Goal: Task Accomplishment & Management: Manage account settings

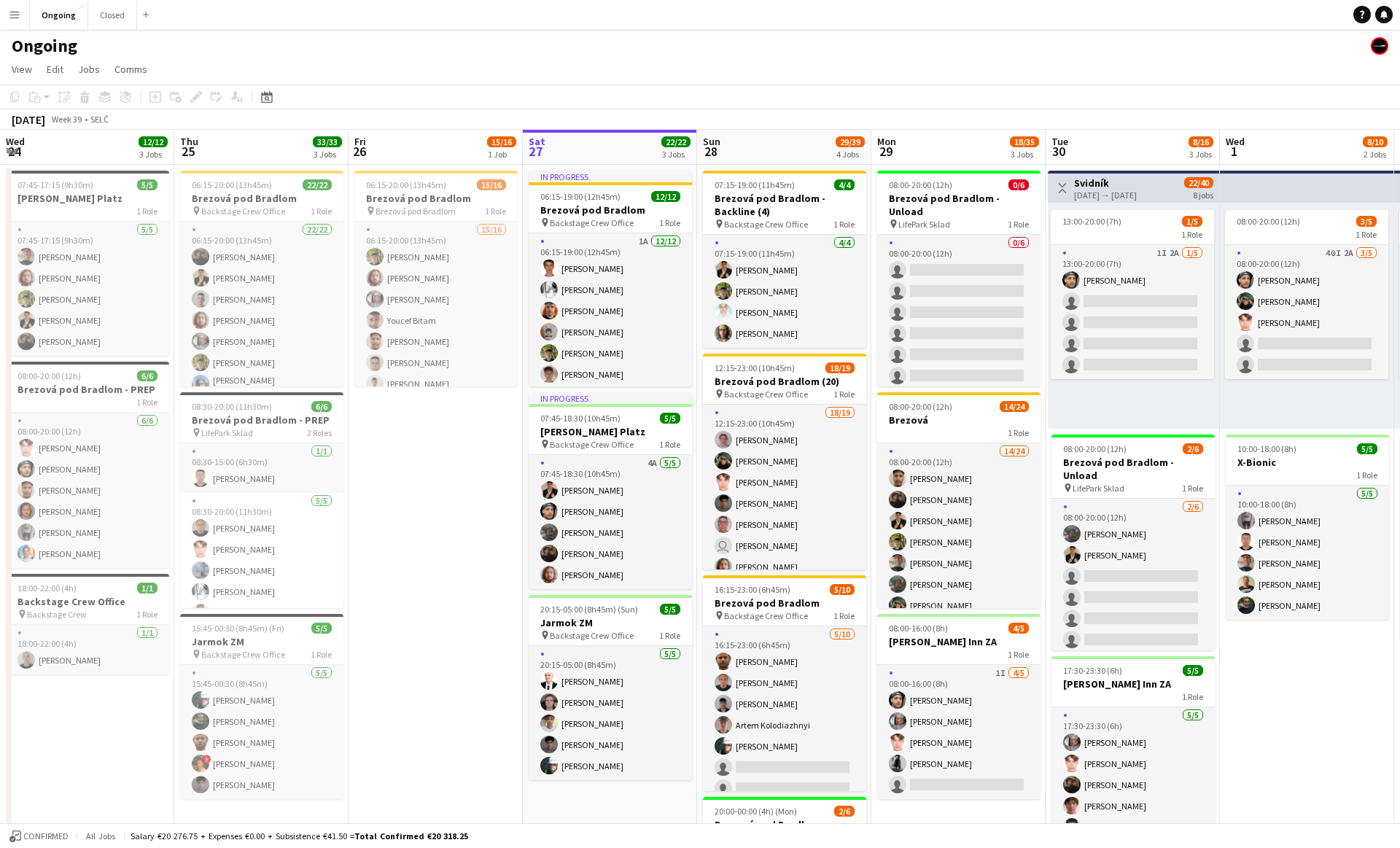
scroll to position [0, 348]
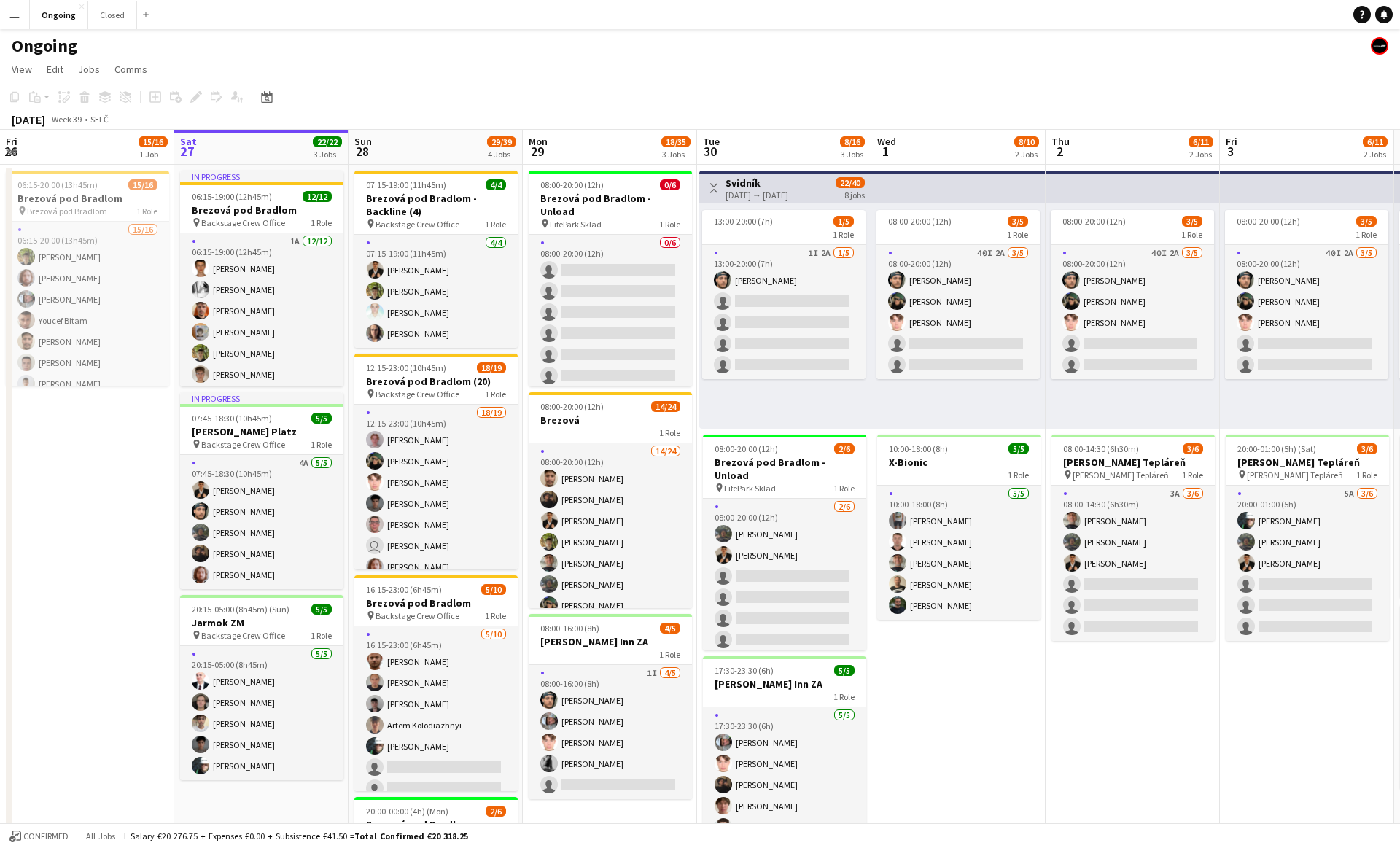
click at [80, 414] on app-date-cell "06:15-20:00 (13h45m) 15/16 Brezová pod Bradlom pin Brezová pod Bradlom 1 Role 1…" at bounding box center [87, 604] width 174 height 879
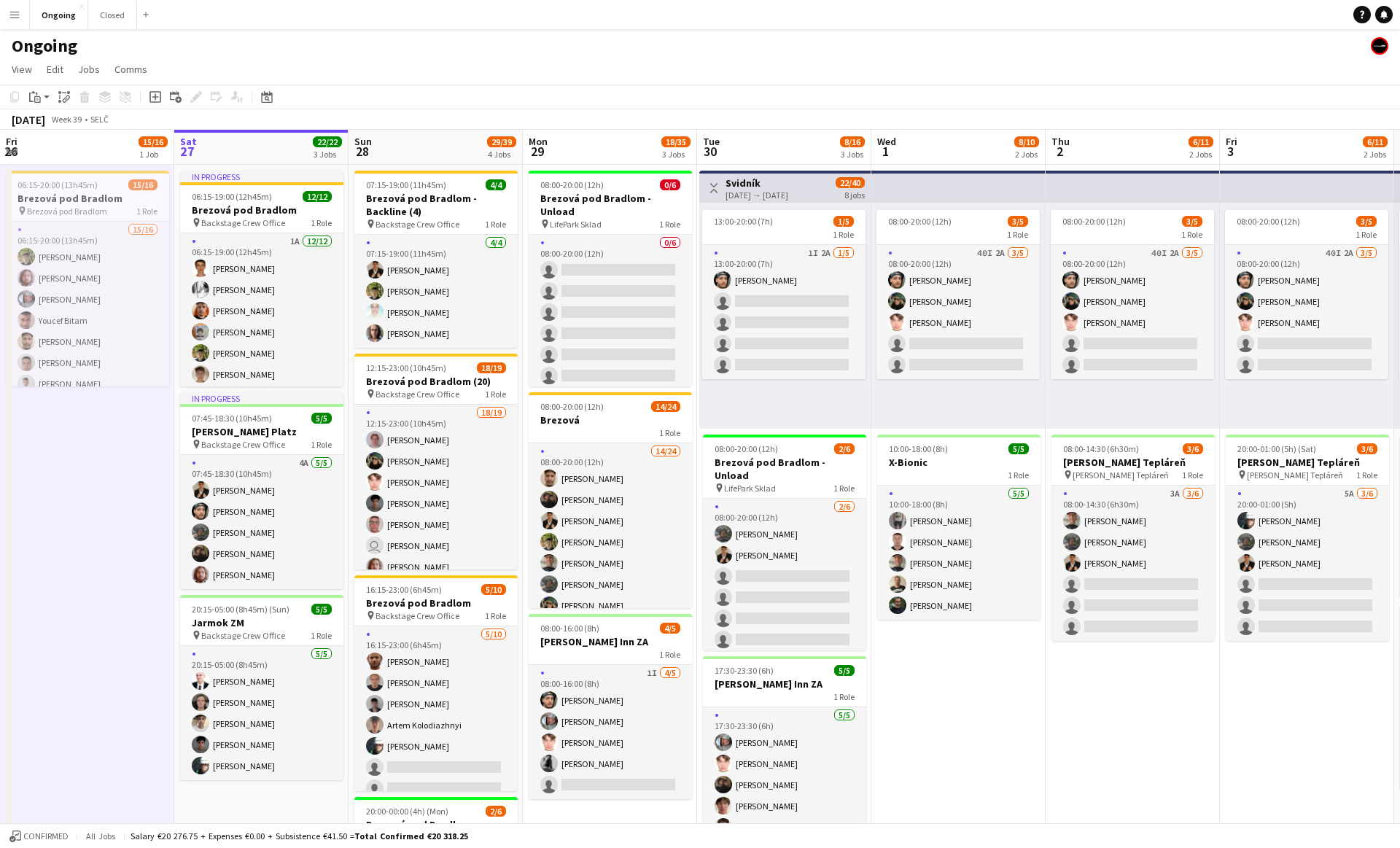
click at [81, 414] on app-date-cell "06:15-20:00 (13h45m) 15/16 Brezová pod Bradlom pin Brezová pod Bradlom 1 Role 1…" at bounding box center [87, 604] width 174 height 879
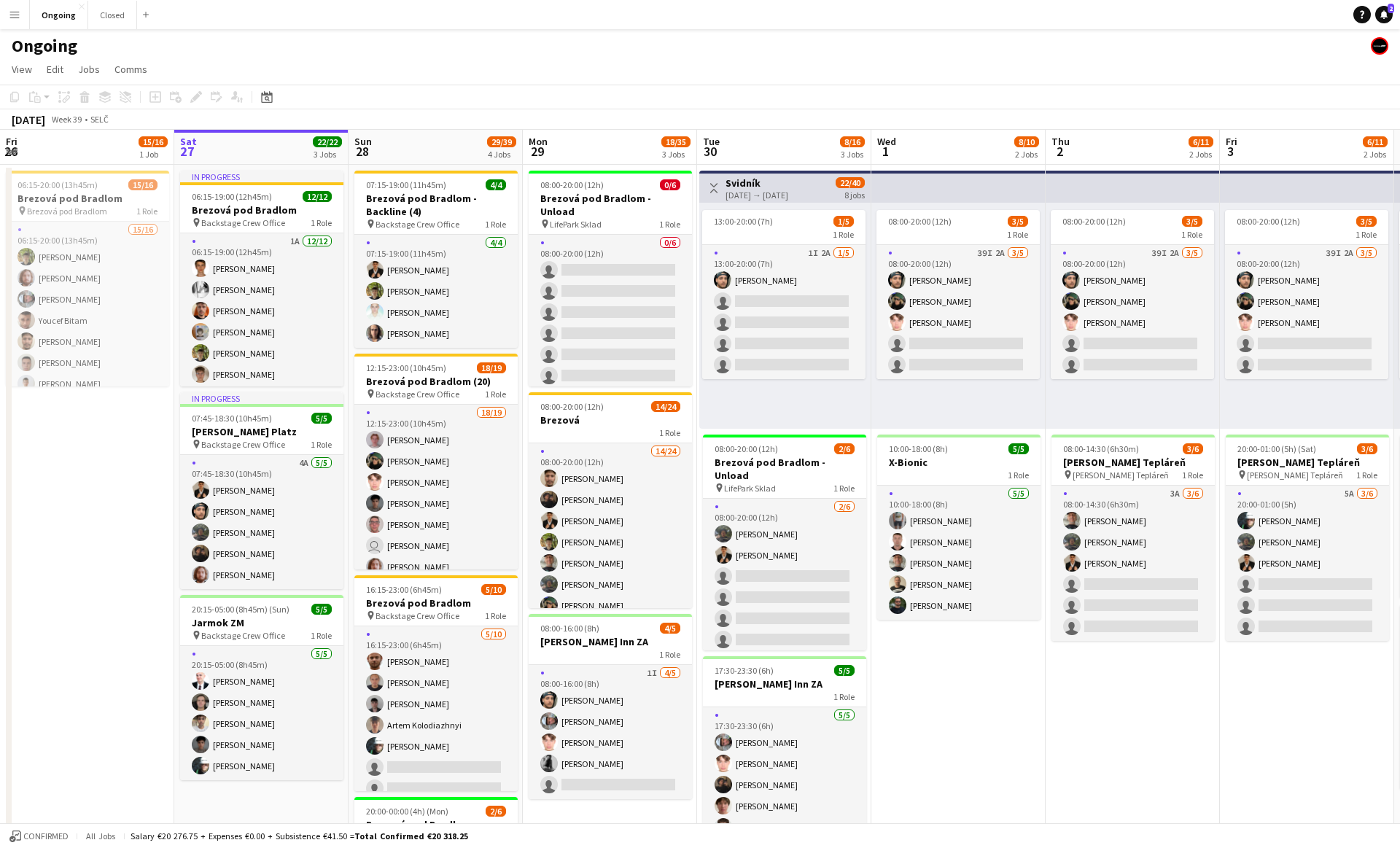
click at [91, 523] on app-date-cell "06:15-20:00 (13h45m) 15/16 Brezová pod Bradlom pin Brezová pod Bradlom 1 Role 1…" at bounding box center [87, 604] width 174 height 879
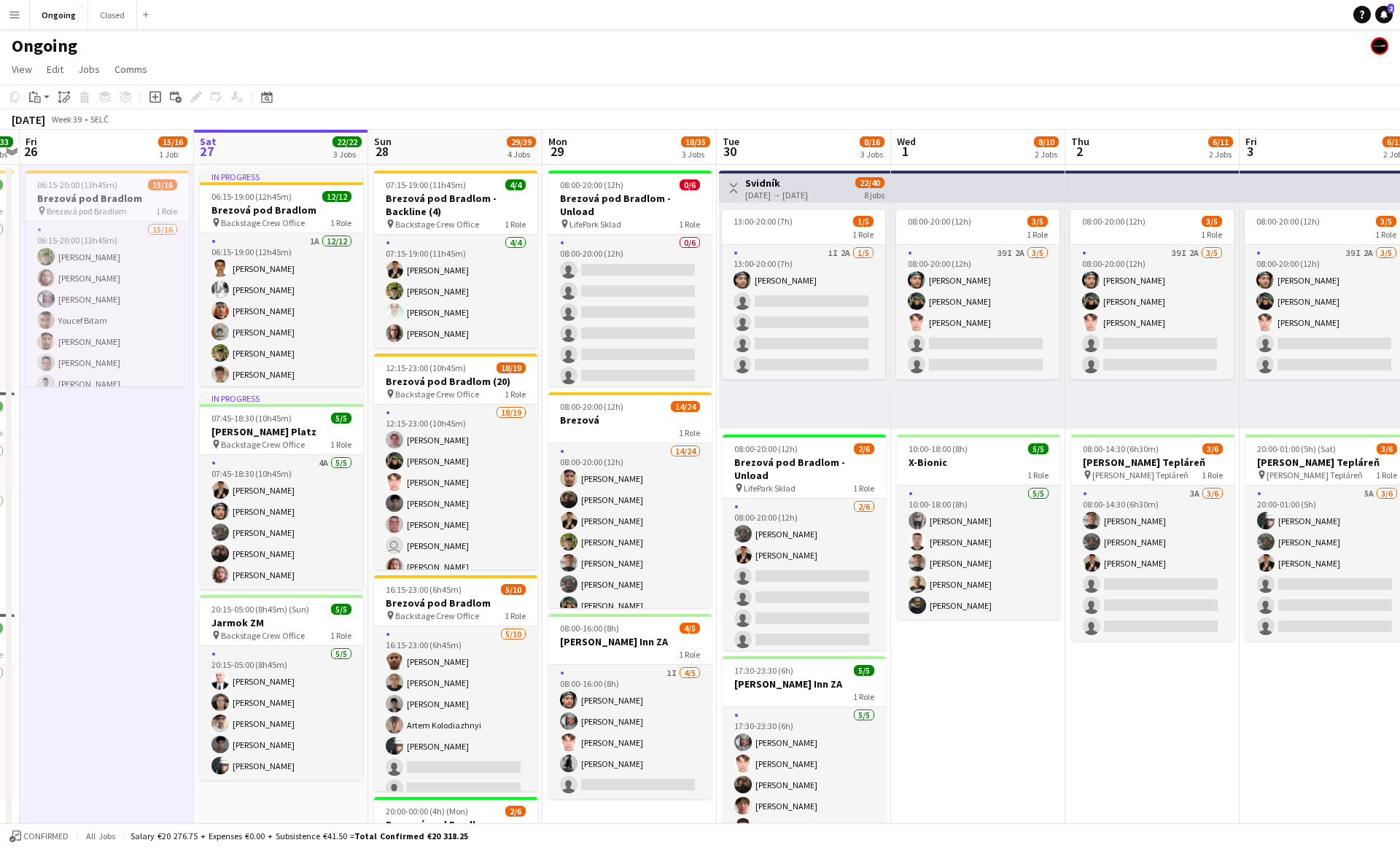
scroll to position [0, 328]
click at [98, 506] on app-date-cell "06:15-20:00 (13h45m) 15/16 Brezová pod Bradlom pin Brezová pod Bradlom 1 Role 1…" at bounding box center [107, 604] width 174 height 879
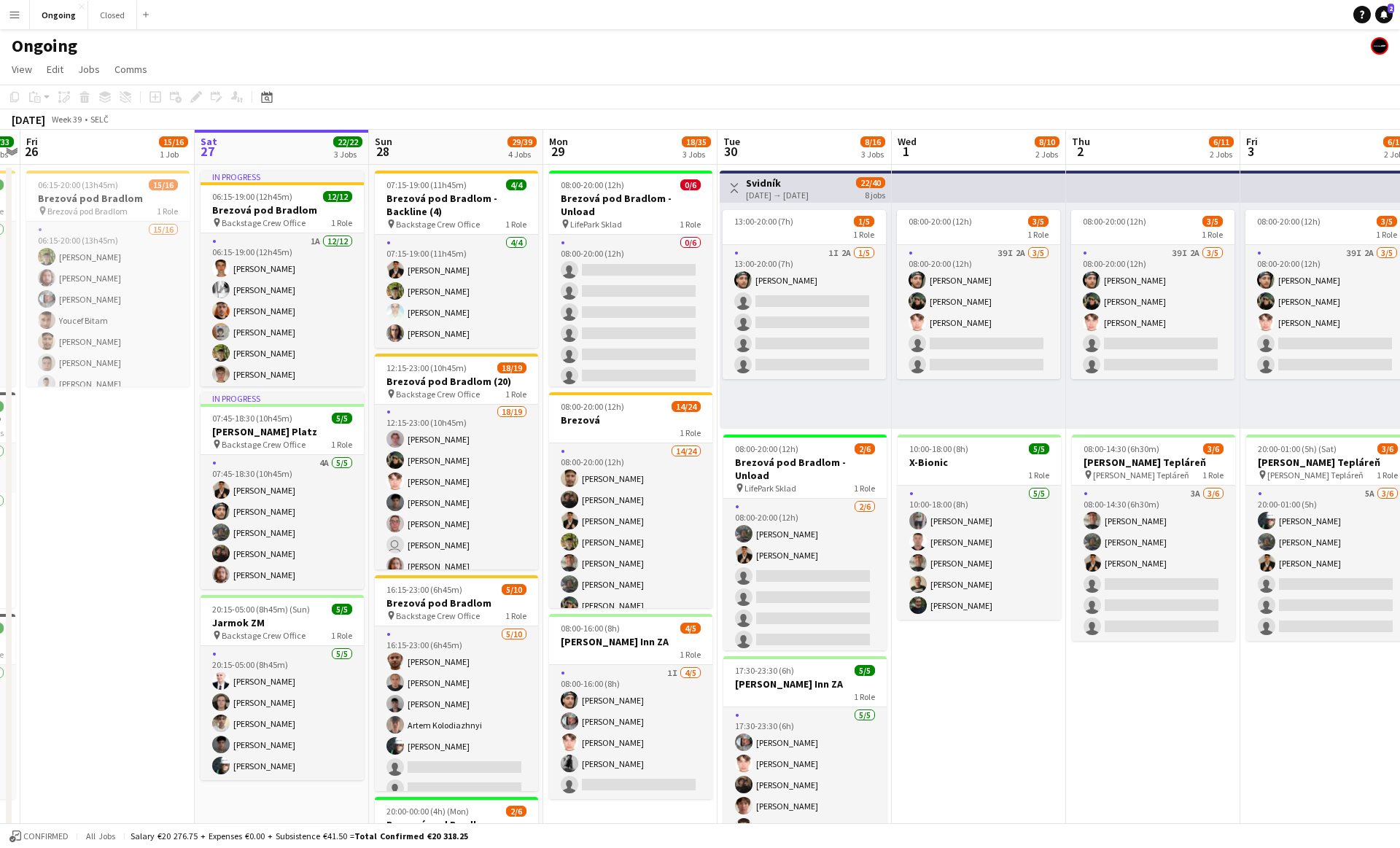
scroll to position [0, 0]
click at [448, 368] on span "12:15-23:00 (10h45m)" at bounding box center [426, 368] width 81 height 11
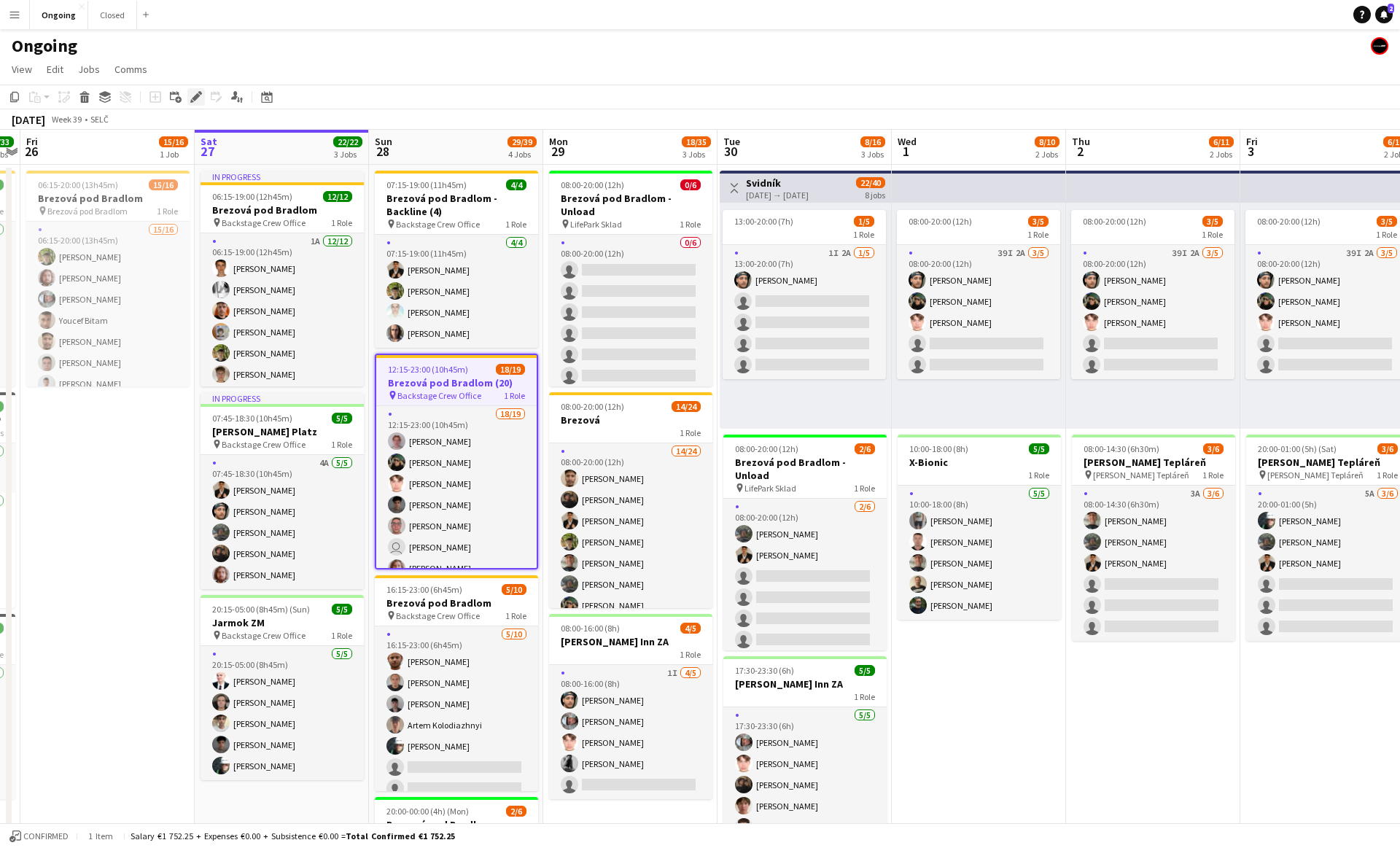
click at [195, 98] on icon at bounding box center [195, 97] width 8 height 8
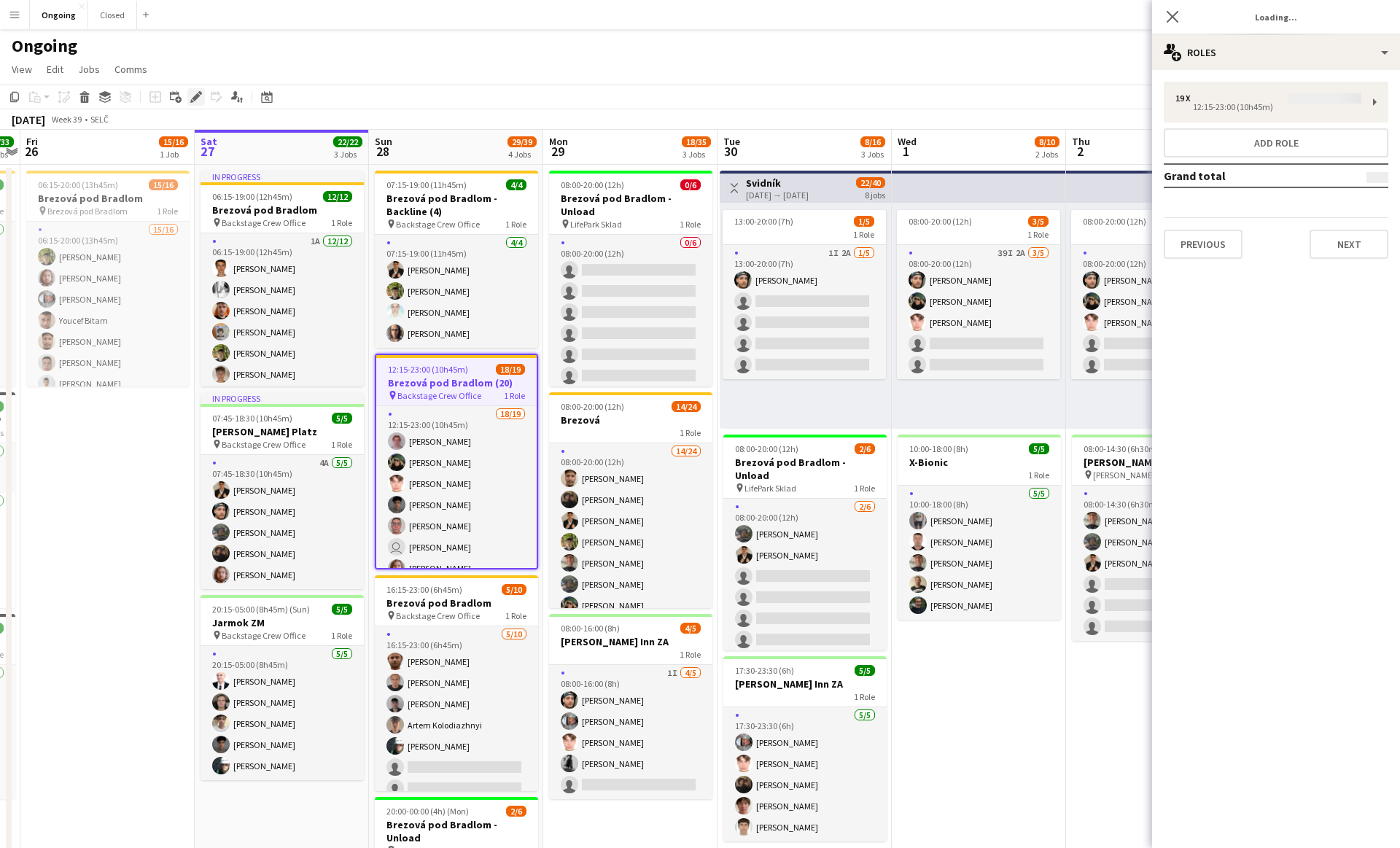
type input "**********"
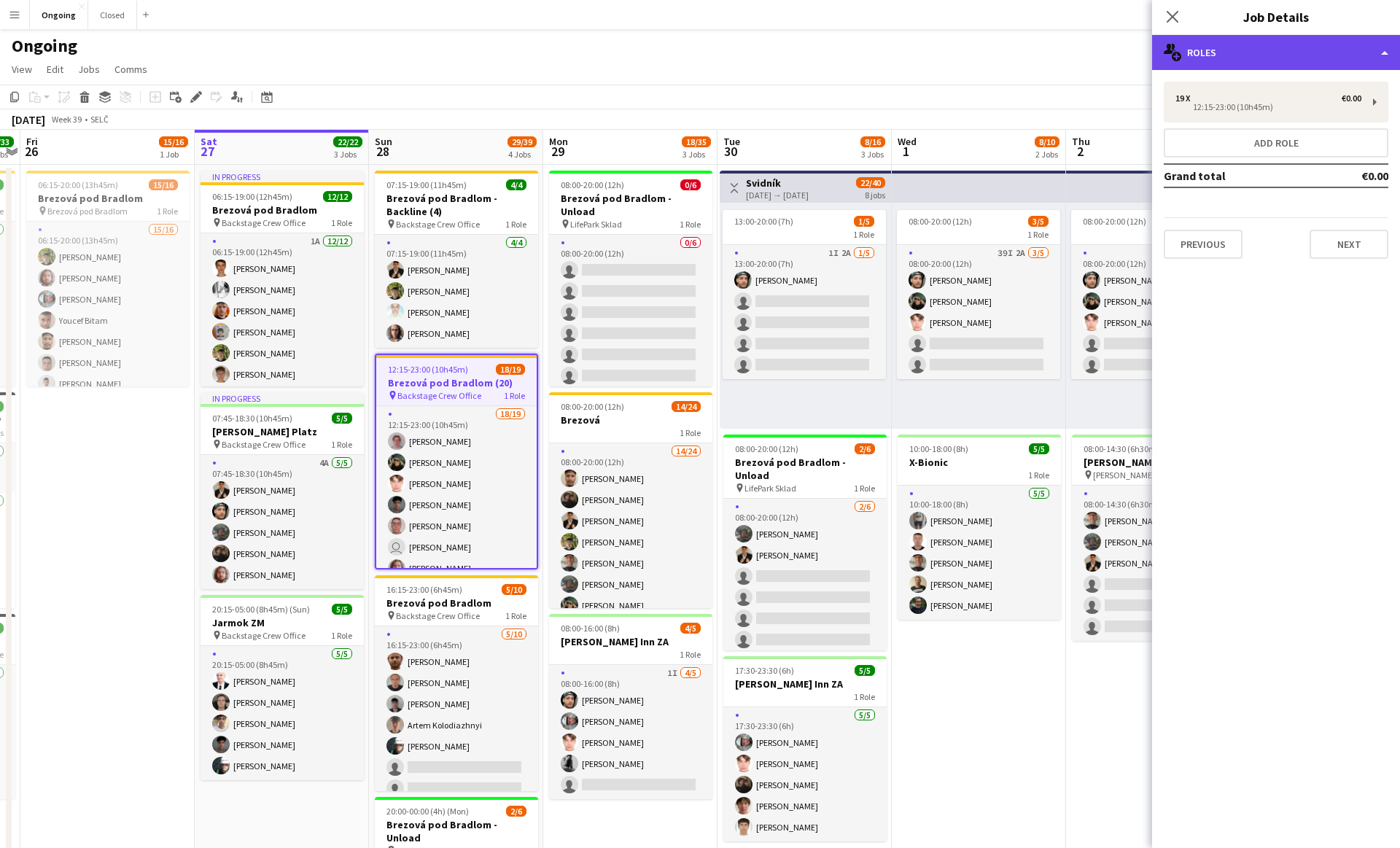
click at [1203, 64] on div "multiple-users-add Roles" at bounding box center [1276, 53] width 248 height 35
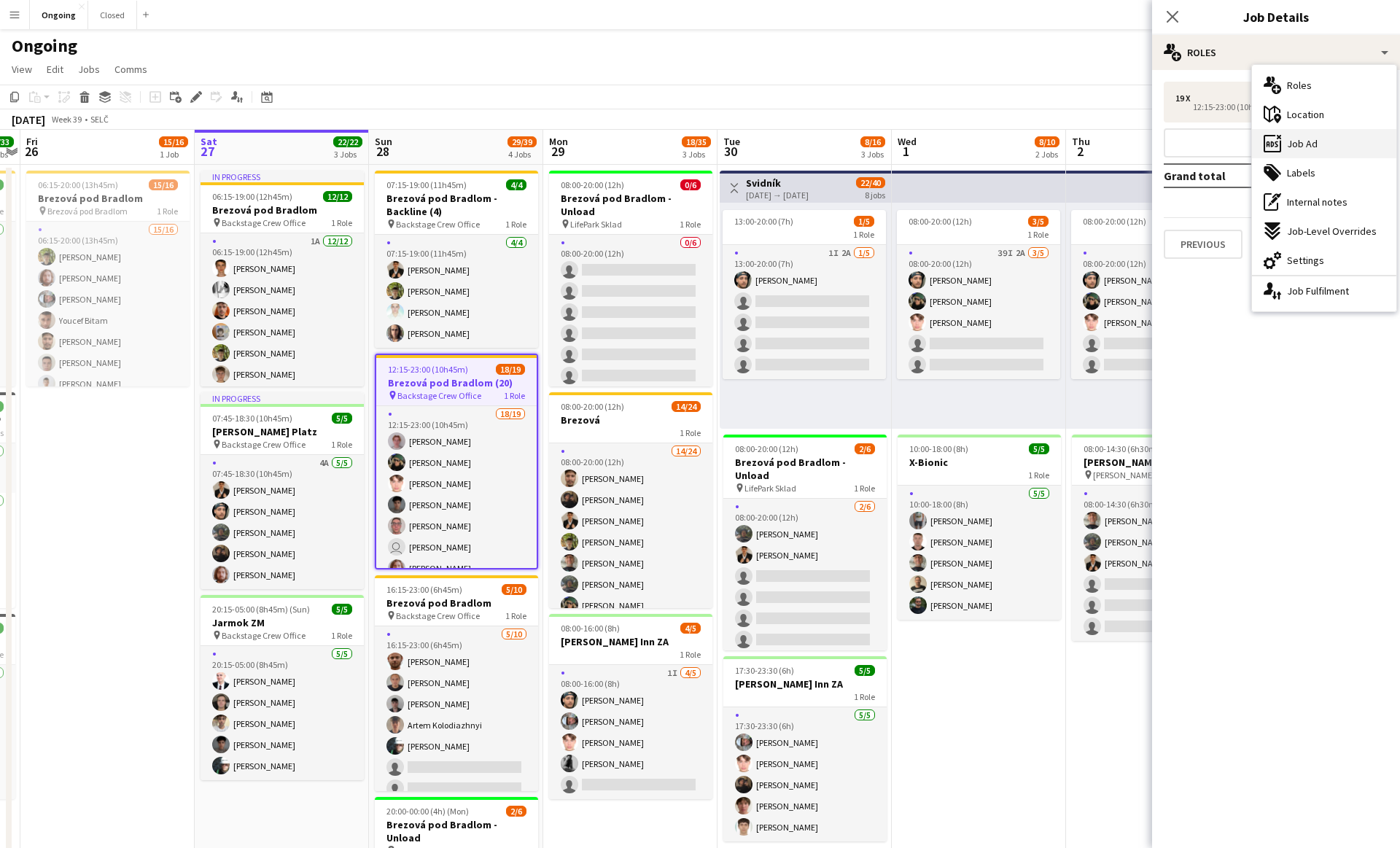
click at [1271, 143] on icon "ads-window" at bounding box center [1272, 143] width 18 height 18
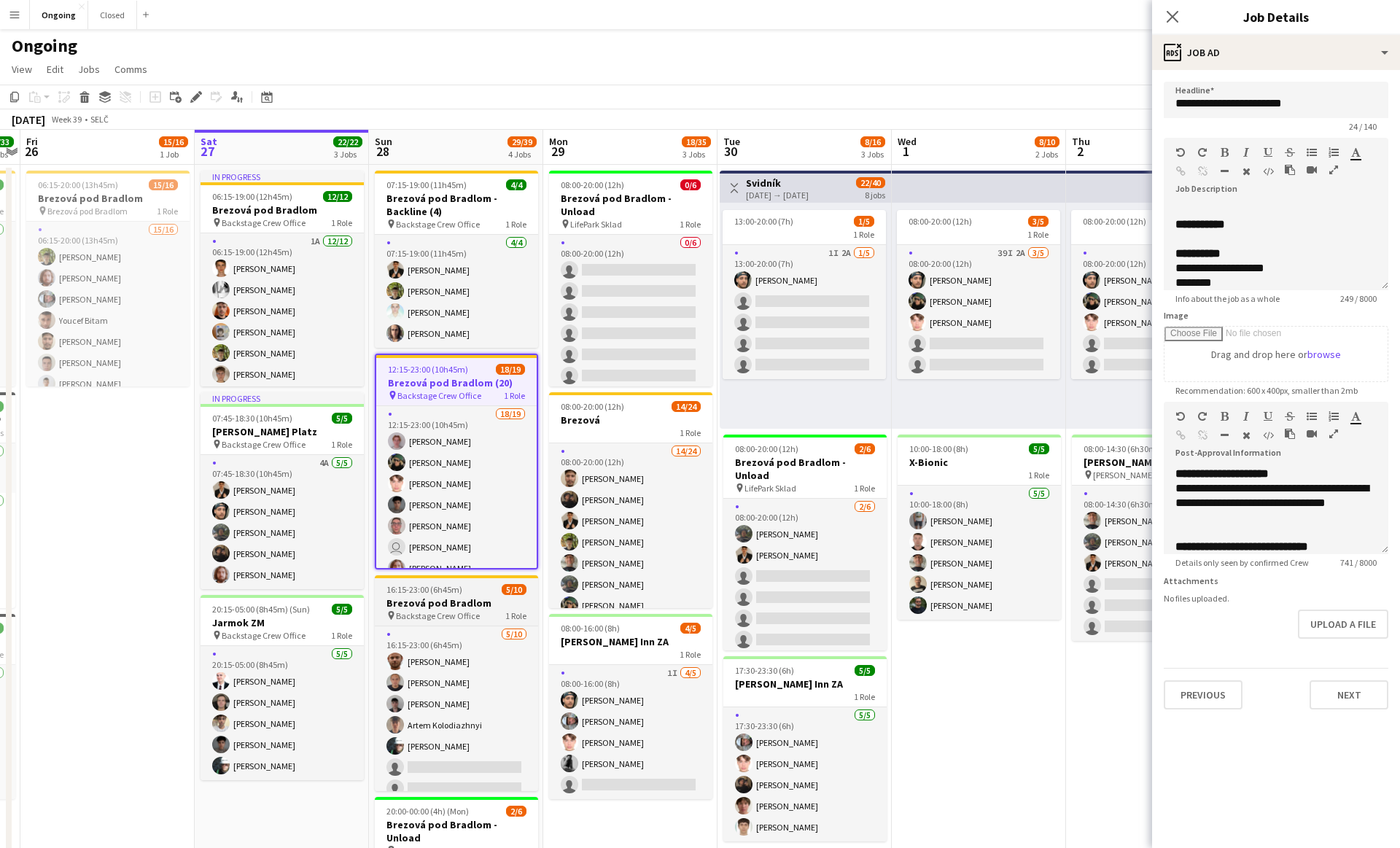
click at [465, 580] on app-job-card "16:15-23:00 (6h45m) 5/10 Brezová pod Bradlom pin Backstage Crew Office 1 Role […" at bounding box center [456, 682] width 163 height 216
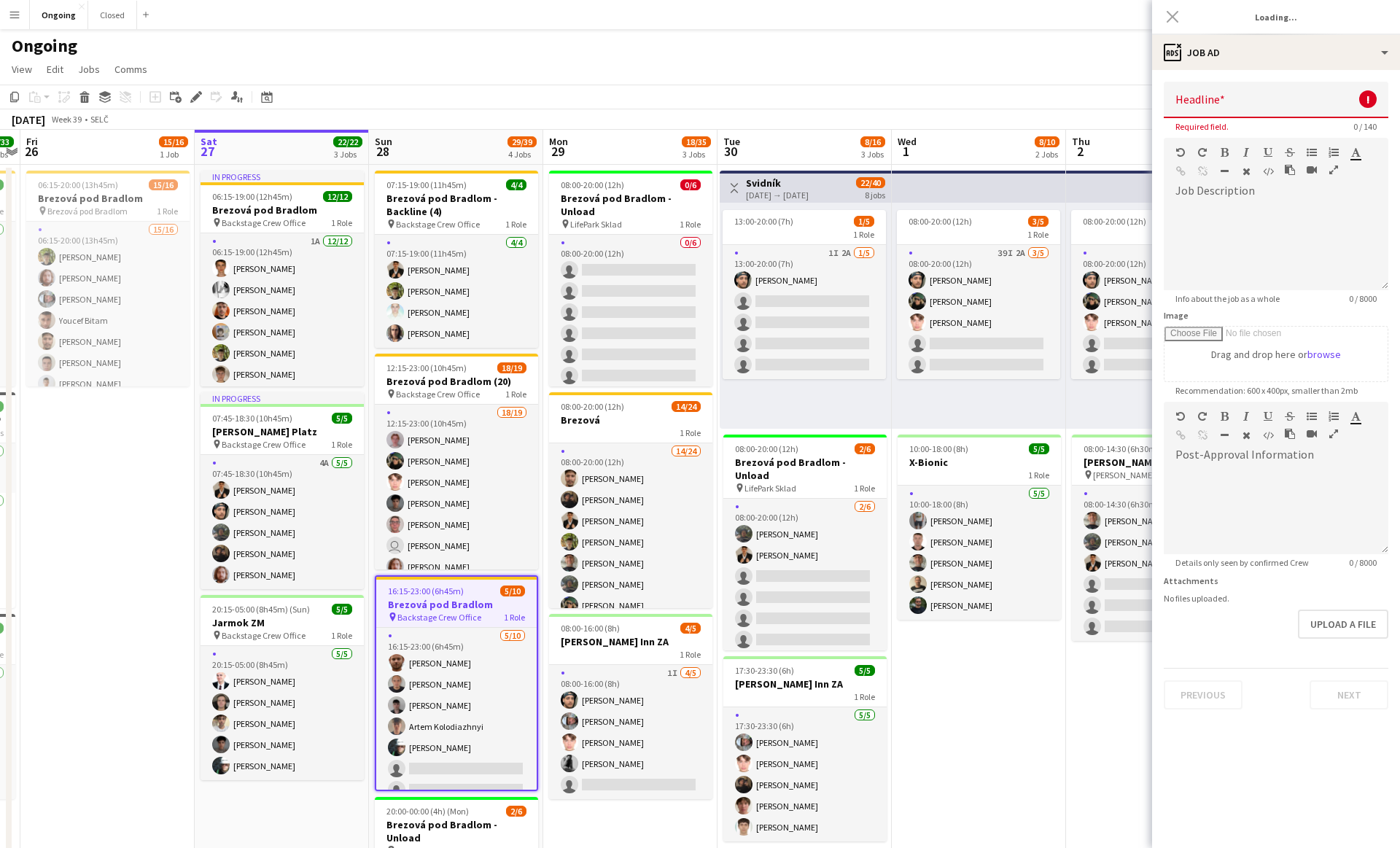
type input "**********"
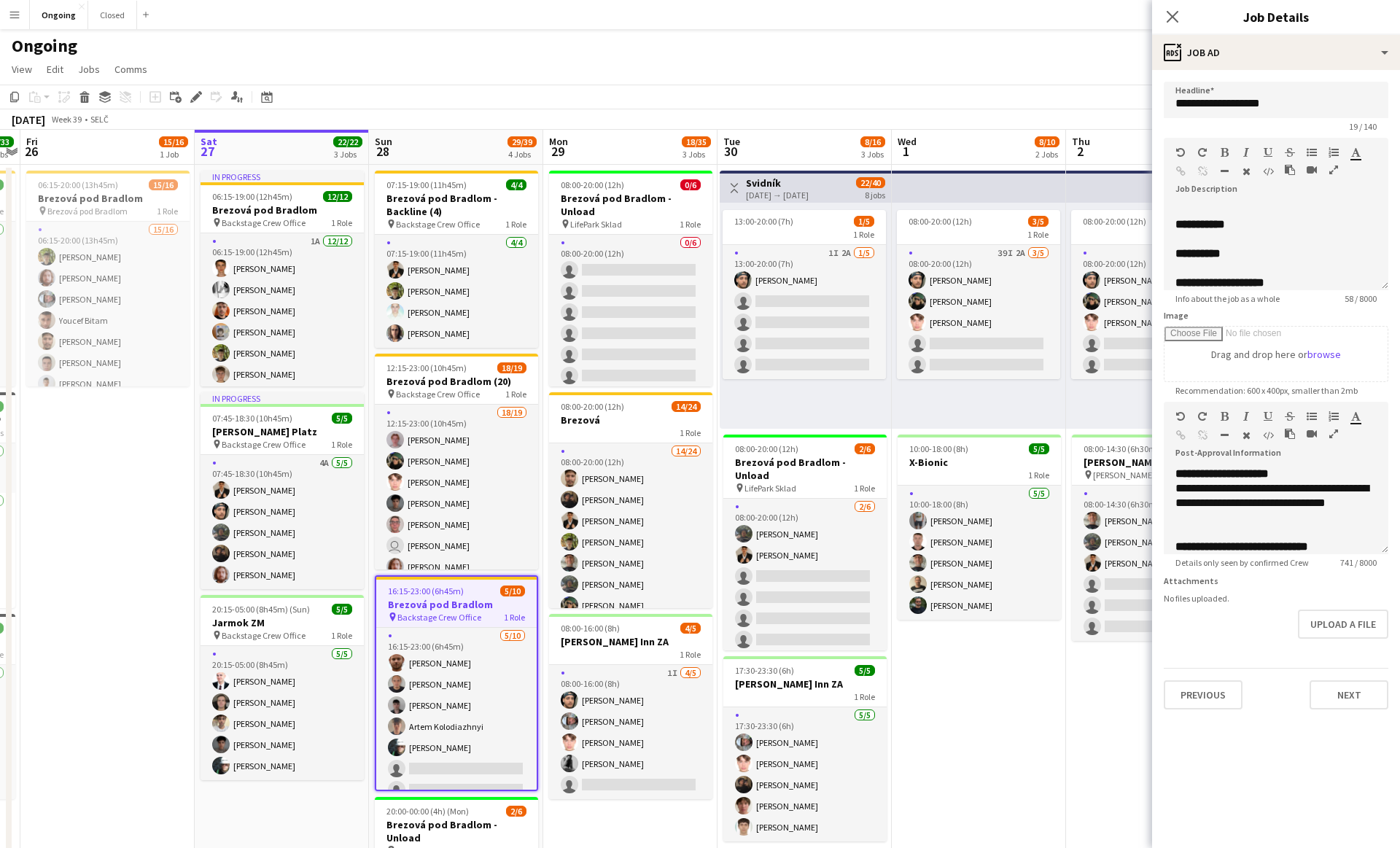
click at [592, 53] on div "Ongoing" at bounding box center [700, 44] width 1400 height 28
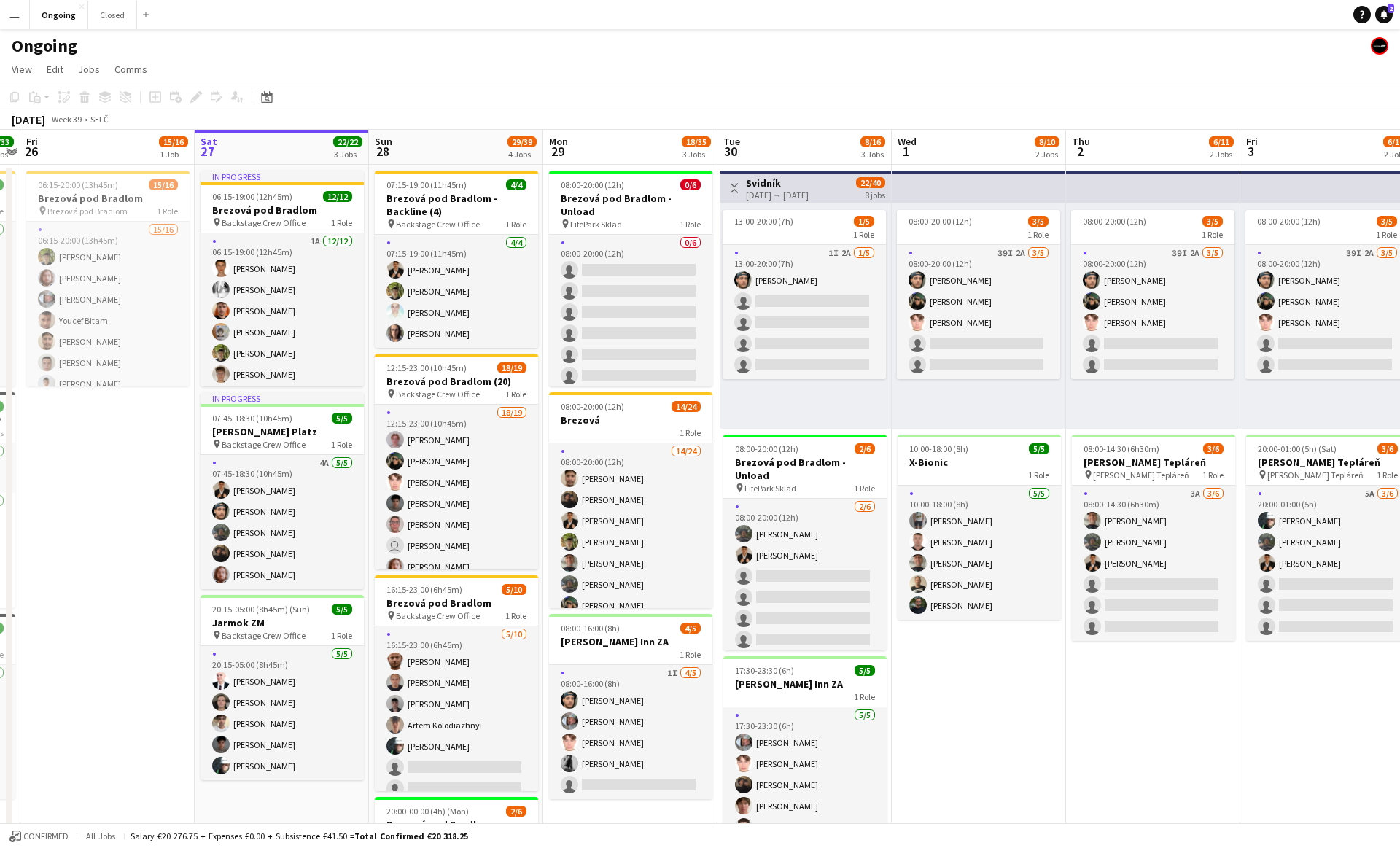
click at [592, 53] on div "Ongoing" at bounding box center [700, 44] width 1400 height 28
